Goal: Task Accomplishment & Management: Manage account settings

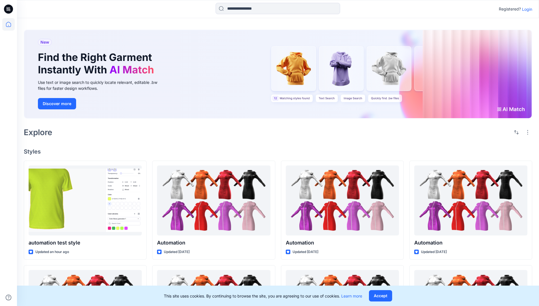
click at [526, 9] on p "Login" at bounding box center [527, 9] width 10 height 6
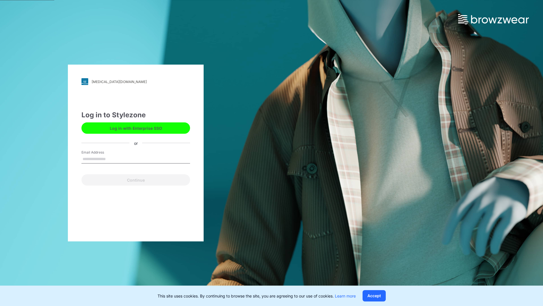
click at [112, 158] on input "Email Address" at bounding box center [135, 159] width 109 height 8
type input "**********"
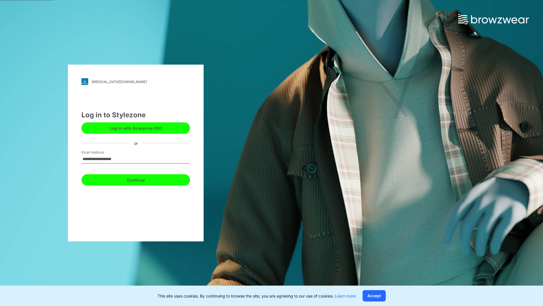
click at [142, 179] on button "Continue" at bounding box center [135, 179] width 109 height 11
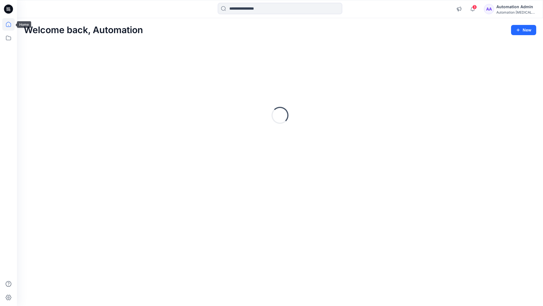
click at [11, 24] on icon at bounding box center [8, 24] width 5 height 5
click at [515, 9] on div "Automation Admin" at bounding box center [517, 6] width 40 height 7
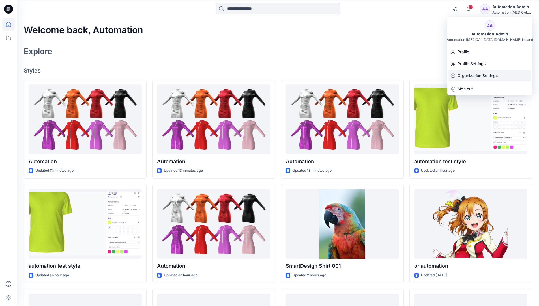
click at [479, 77] on p "Organization Settings" at bounding box center [478, 75] width 40 height 11
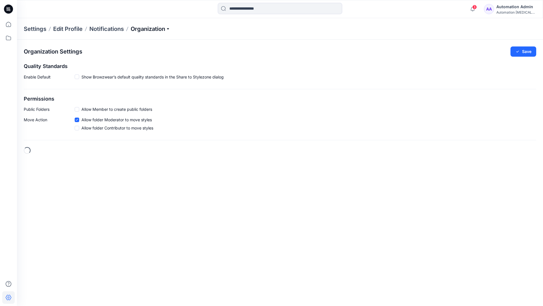
click at [161, 28] on p "Organization" at bounding box center [151, 29] width 40 height 8
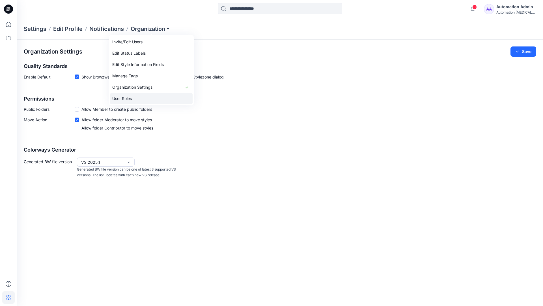
click at [135, 98] on link "User Roles" at bounding box center [151, 98] width 83 height 11
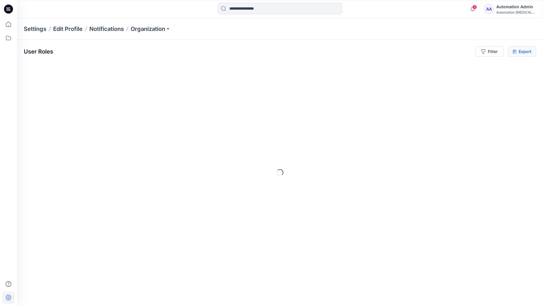
click at [515, 52] on icon at bounding box center [515, 51] width 4 height 5
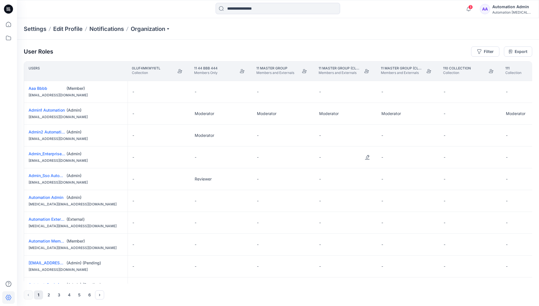
click at [507, 10] on div "Automation Admin" at bounding box center [512, 6] width 40 height 7
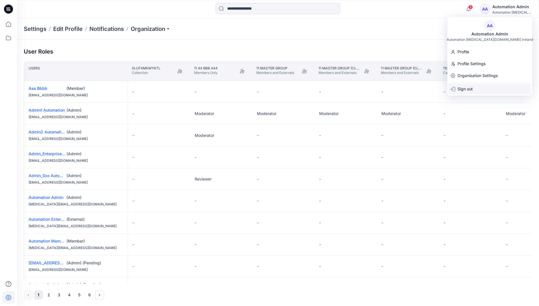
click at [473, 89] on p "Sign out" at bounding box center [465, 88] width 15 height 11
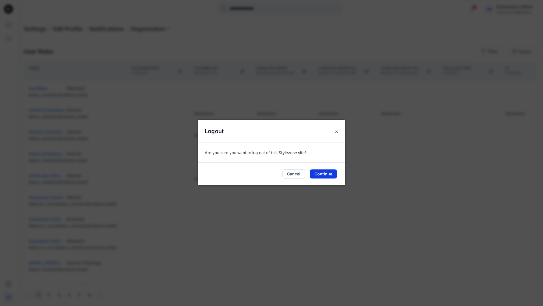
click at [334, 173] on button "Continue" at bounding box center [323, 173] width 27 height 9
